Goal: Task Accomplishment & Management: Manage account settings

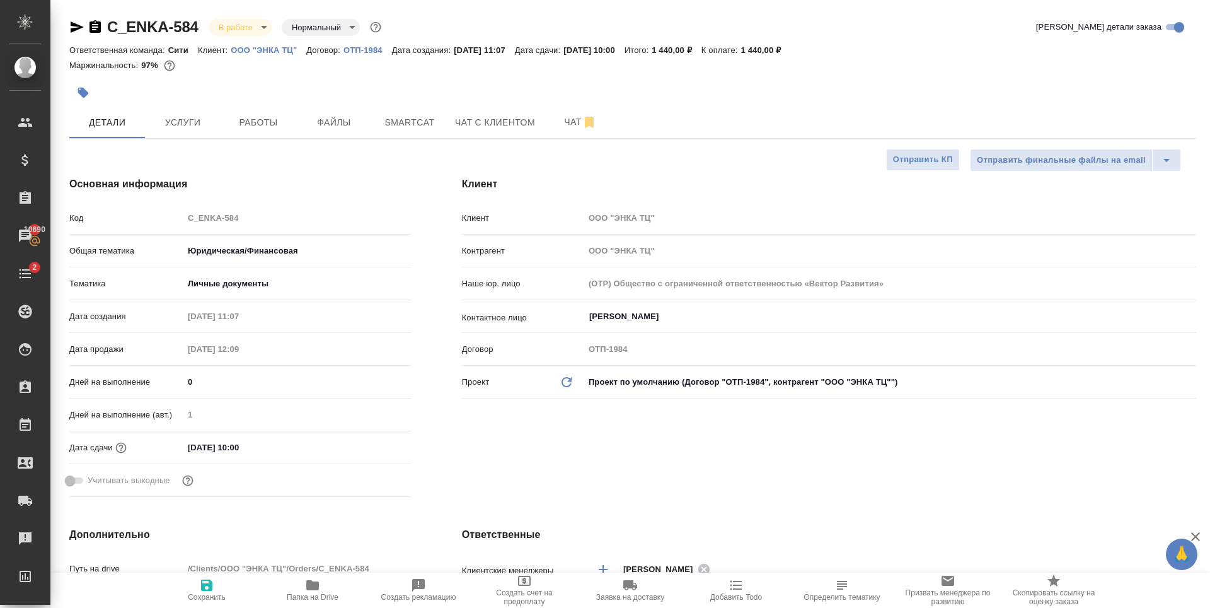
select select "RU"
click at [236, 125] on span "Работы" at bounding box center [258, 123] width 61 height 16
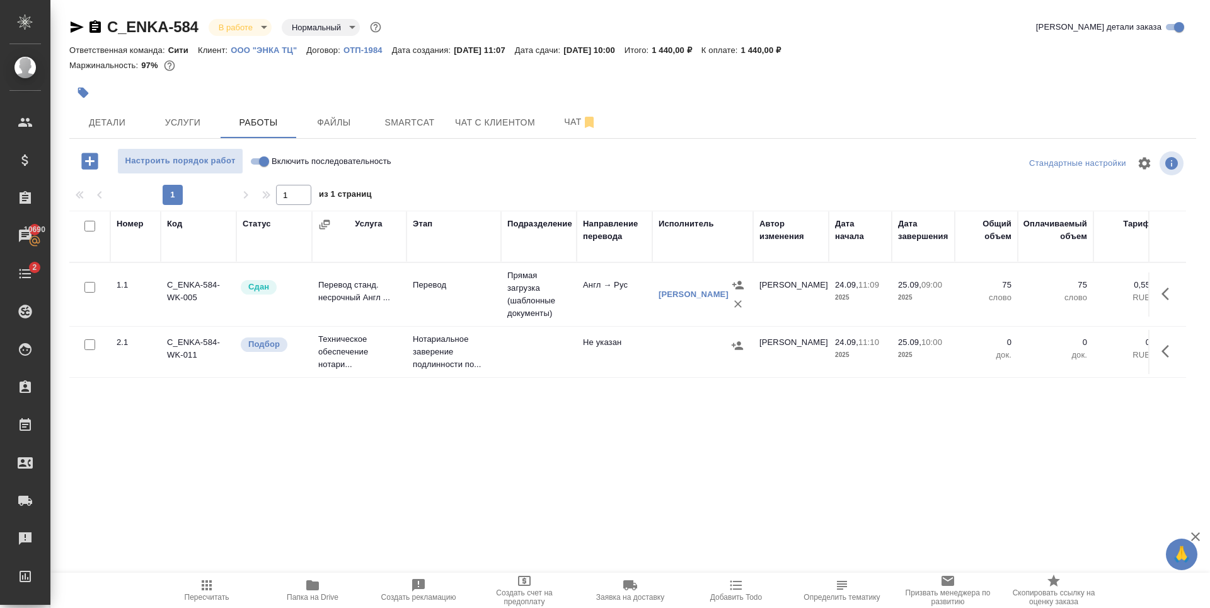
click at [246, 27] on body "🙏 .cls-1 fill:#fff; AWATERA Zaytseva Svetlana Клиенты Спецификации Заказы 10690…" at bounding box center [605, 304] width 1210 height 608
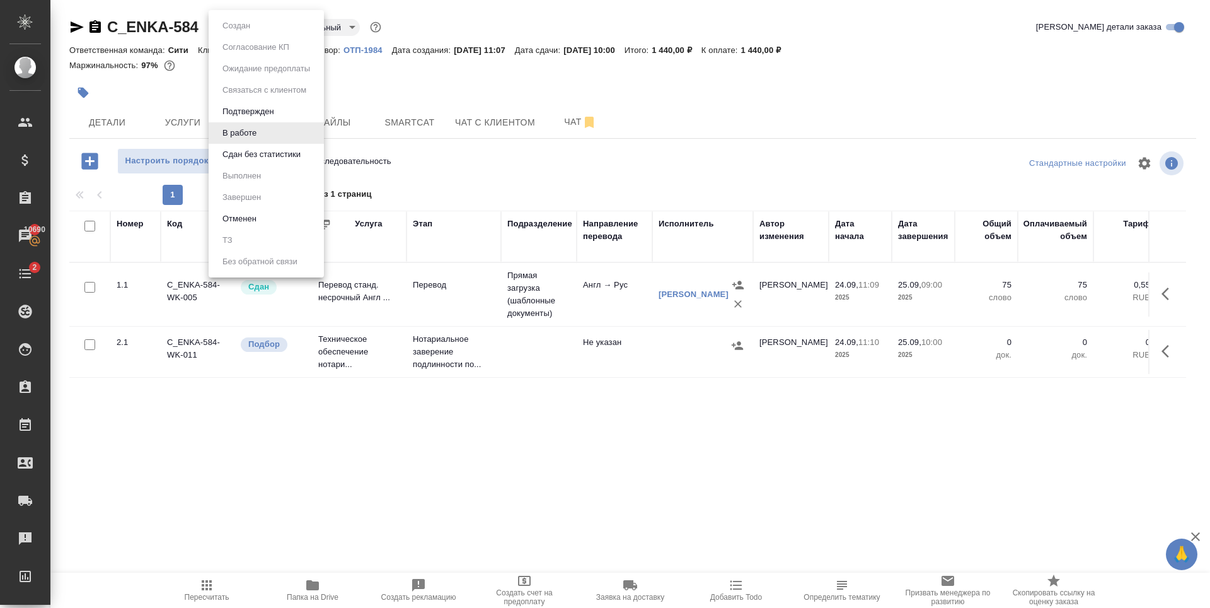
click at [256, 151] on button "Сдан без статистики" at bounding box center [262, 154] width 86 height 14
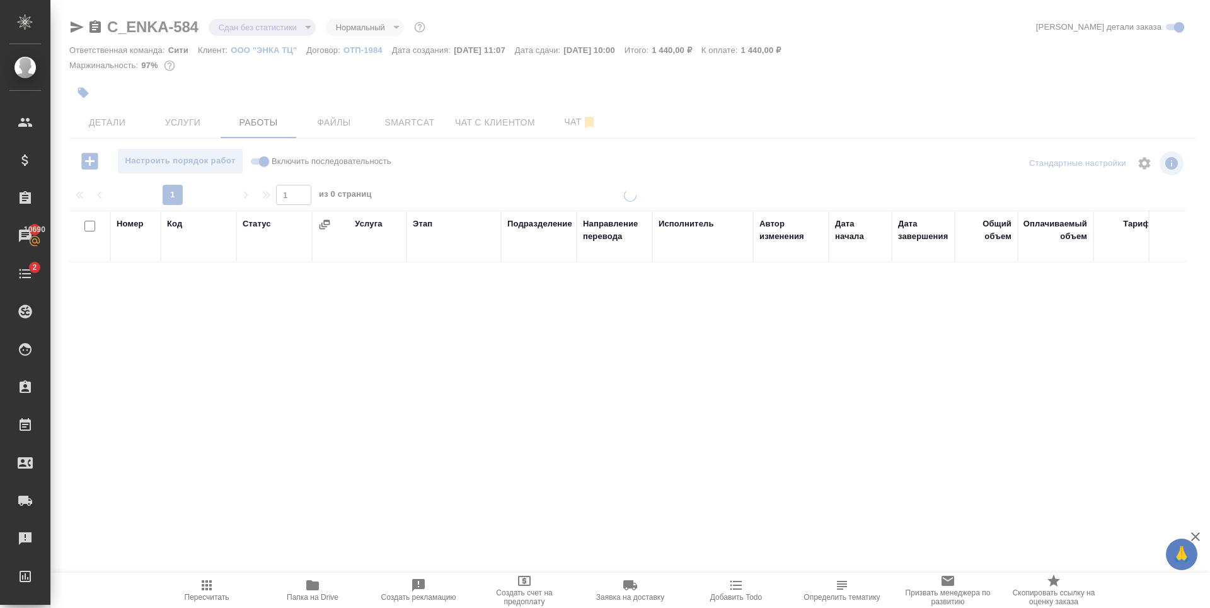
click at [242, 26] on body "🙏 .cls-1 fill:#fff; AWATERA Zaytseva Svetlana Клиенты Спецификации Заказы 10690…" at bounding box center [605, 304] width 1210 height 608
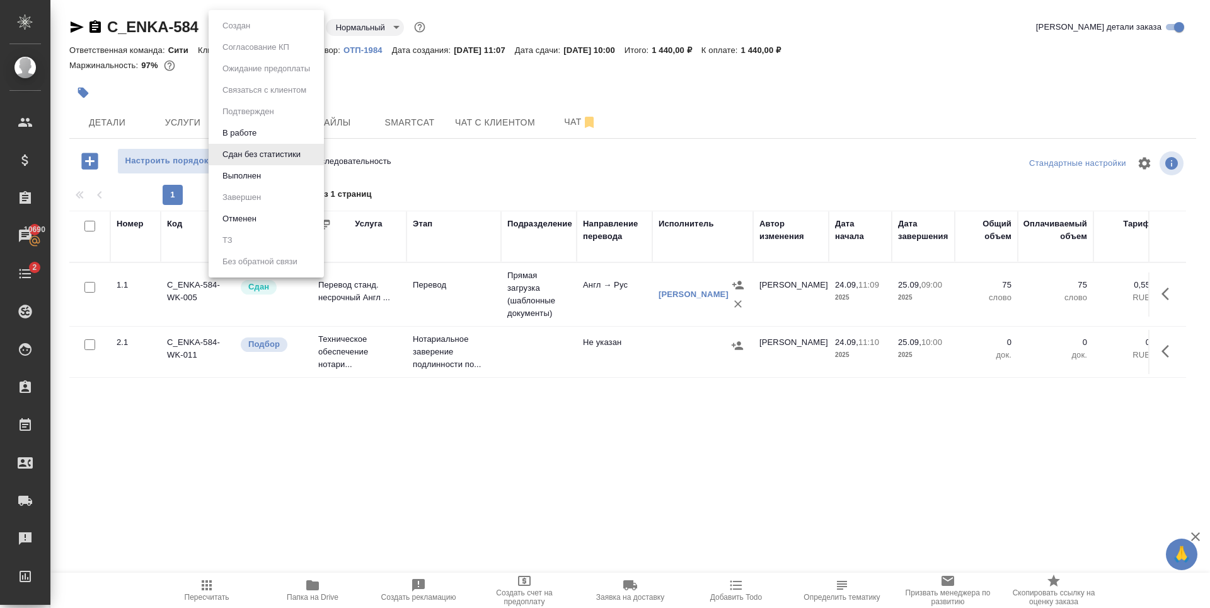
click at [258, 175] on button "Выполнен" at bounding box center [242, 176] width 46 height 14
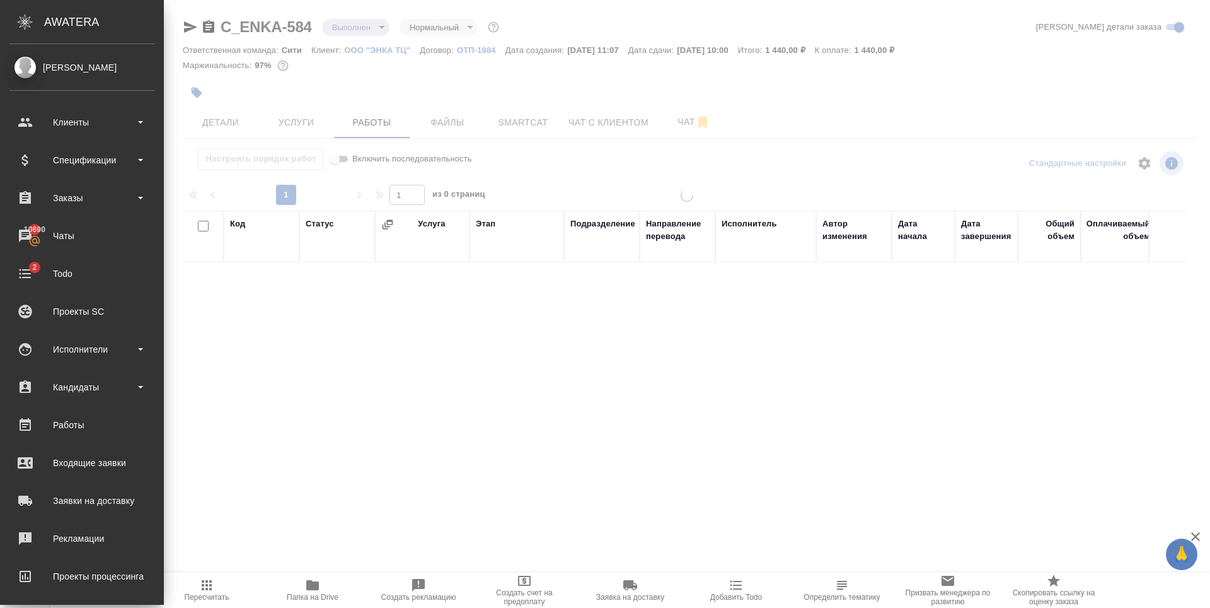
click at [192, 90] on icon "button" at bounding box center [197, 93] width 11 height 11
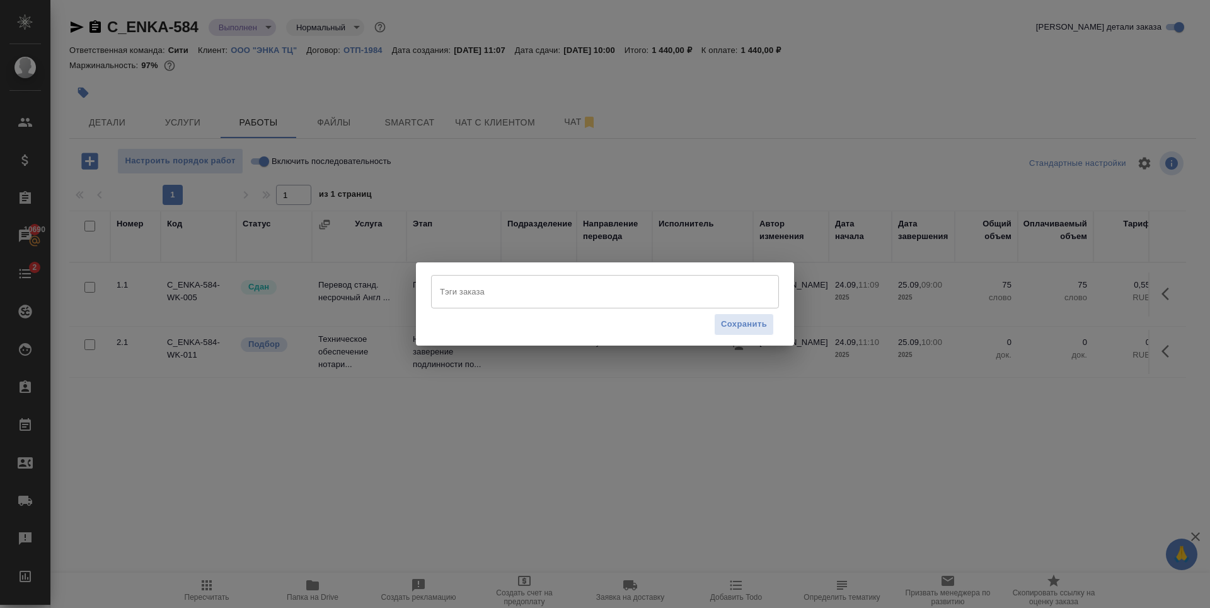
click at [570, 283] on input "Тэги заказа" at bounding box center [593, 290] width 313 height 21
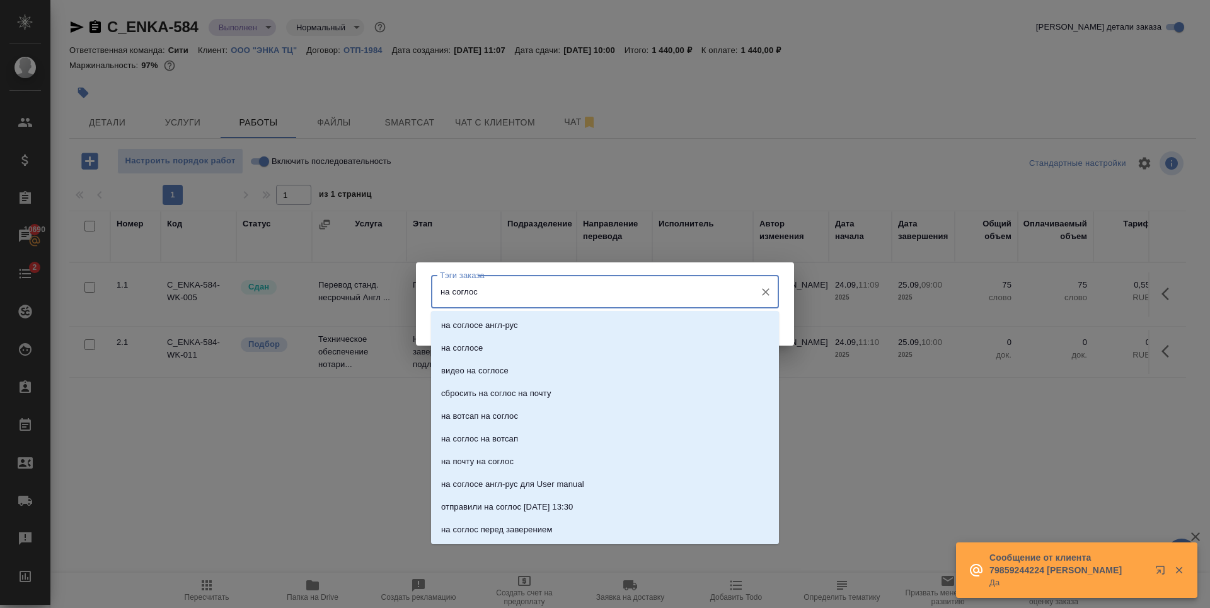
type input "на соглосе"
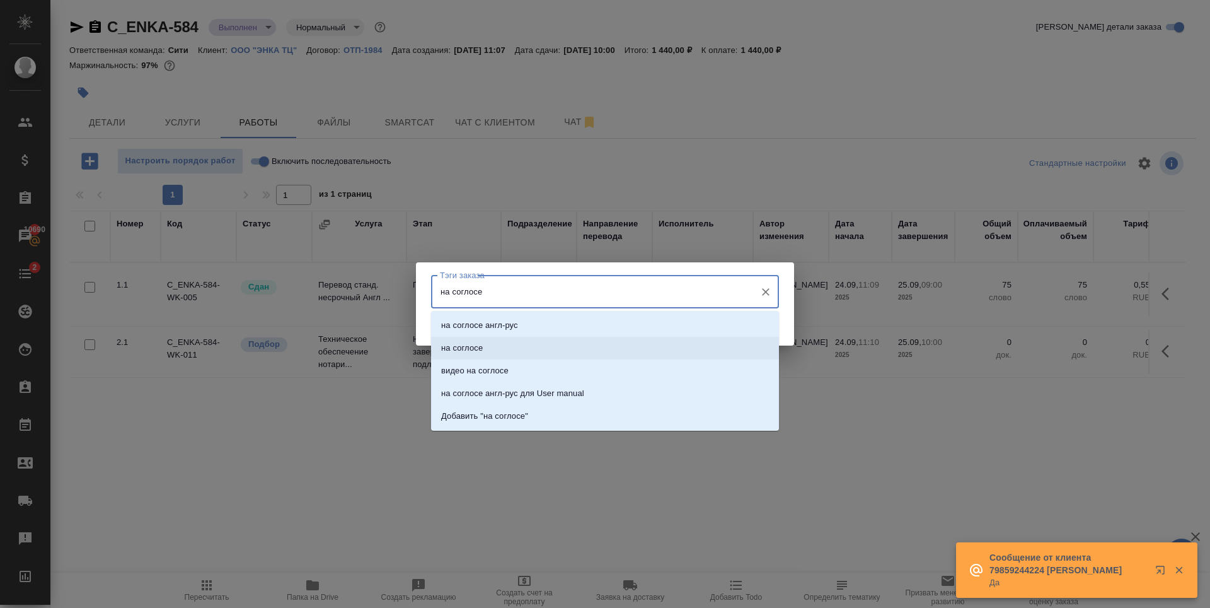
click at [501, 357] on li "на соглосе" at bounding box center [605, 348] width 348 height 23
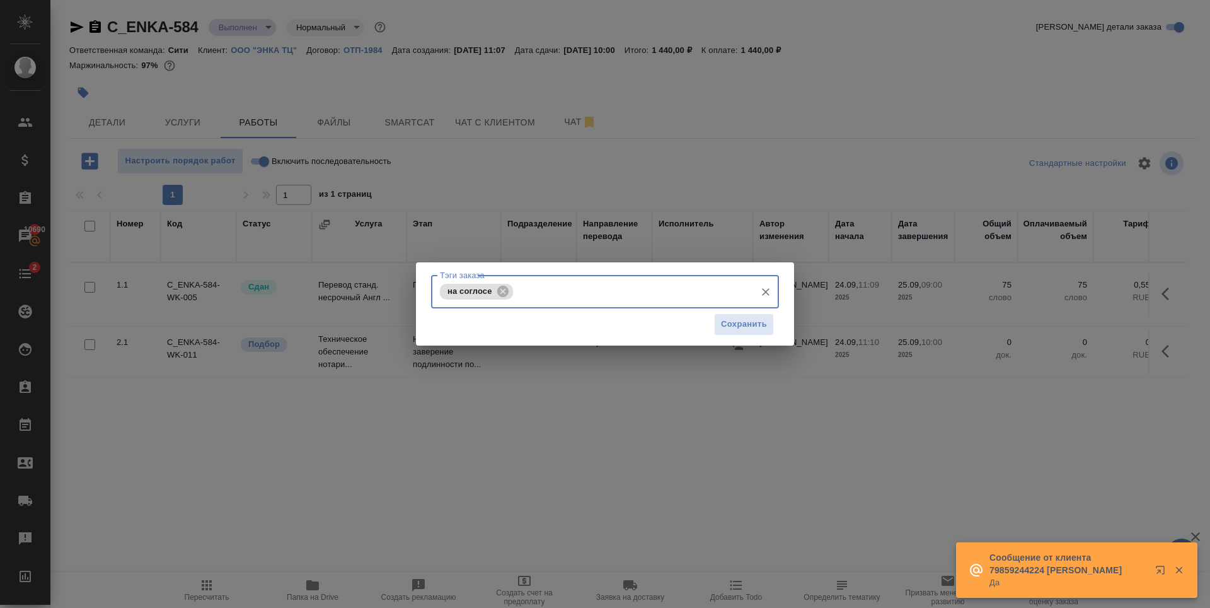
click at [742, 335] on div "Сохранить" at bounding box center [605, 324] width 348 height 32
click at [737, 327] on span "Сохранить" at bounding box center [744, 324] width 46 height 14
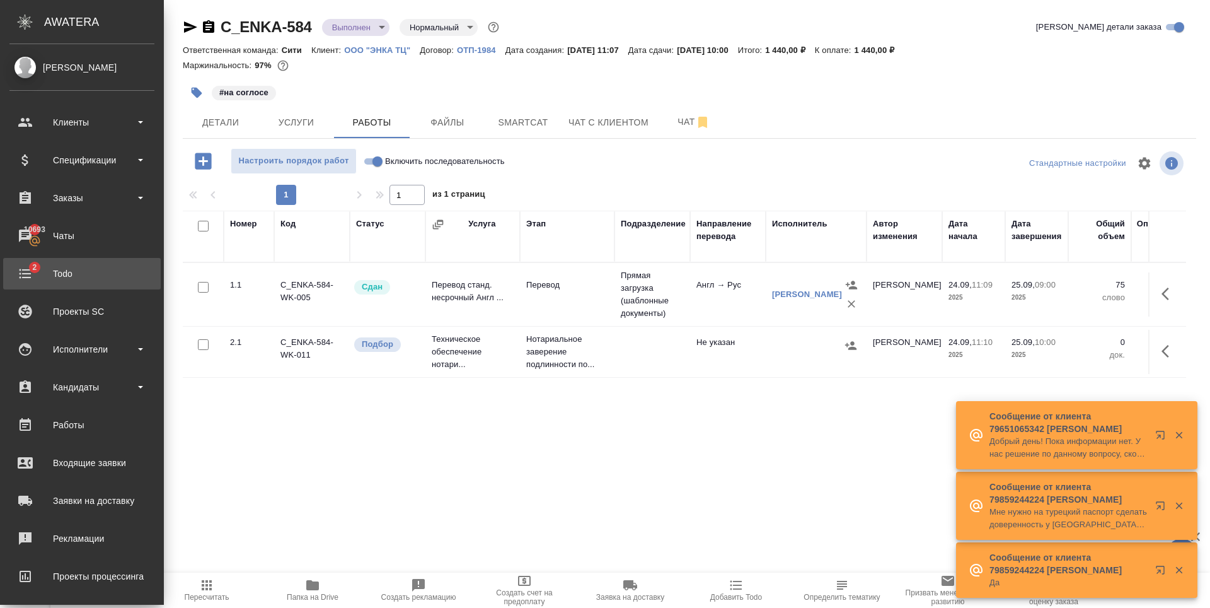
click at [35, 272] on div "Todo" at bounding box center [81, 273] width 145 height 19
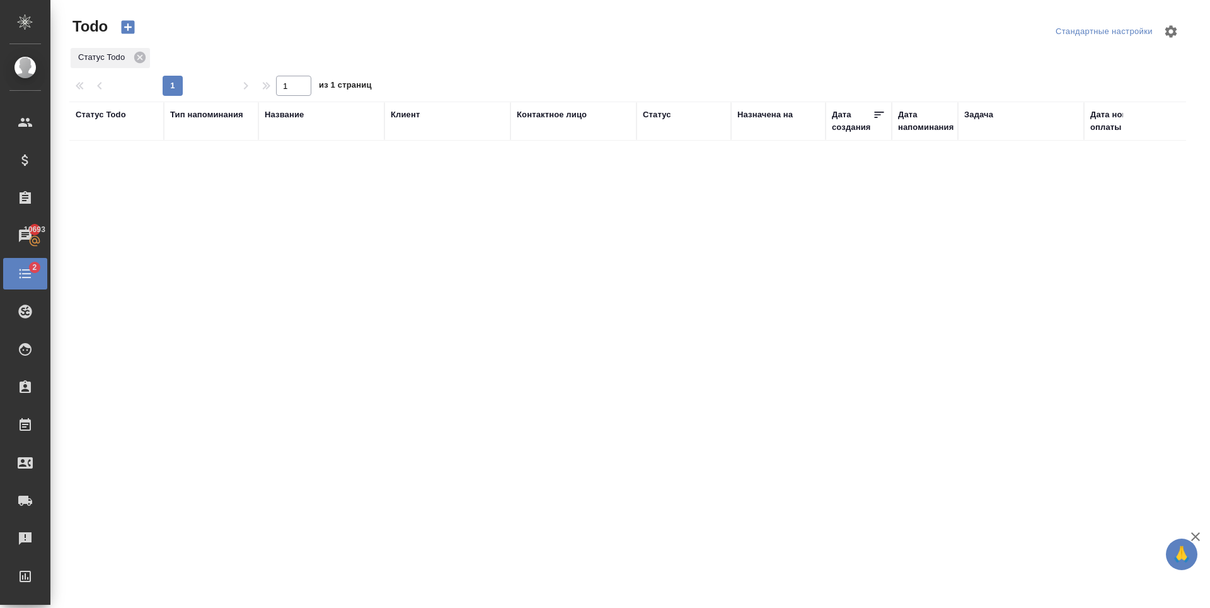
click at [568, 303] on div "Статус Todo Тип напоминания Название Клиент Контактное лицо Статус Назначена на…" at bounding box center [627, 328] width 1117 height 454
click at [144, 54] on icon at bounding box center [139, 57] width 11 height 11
click at [144, 56] on icon at bounding box center [139, 57] width 11 height 11
